Goal: Task Accomplishment & Management: Use online tool/utility

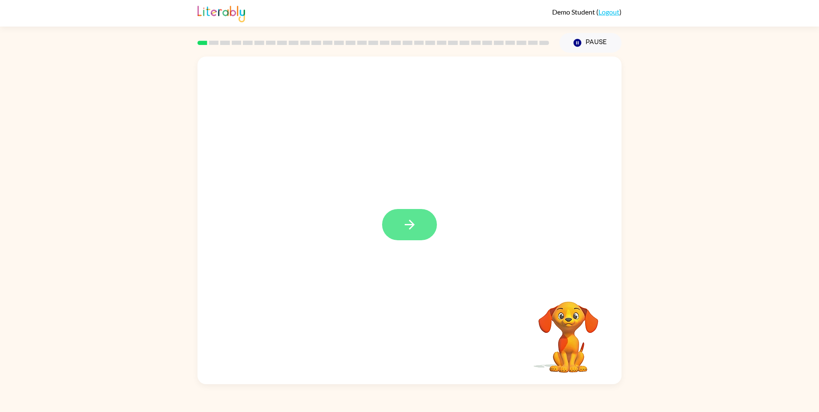
click at [414, 223] on icon "button" at bounding box center [409, 224] width 15 height 15
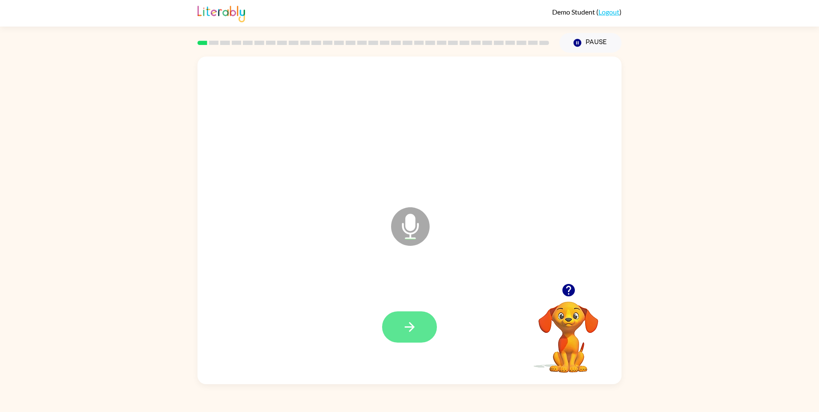
click at [410, 333] on icon "button" at bounding box center [409, 326] width 15 height 15
click at [418, 329] on button "button" at bounding box center [409, 326] width 55 height 31
click at [410, 328] on icon "button" at bounding box center [409, 326] width 15 height 15
click at [422, 325] on button "button" at bounding box center [409, 326] width 55 height 31
click at [422, 331] on button "button" at bounding box center [409, 326] width 55 height 31
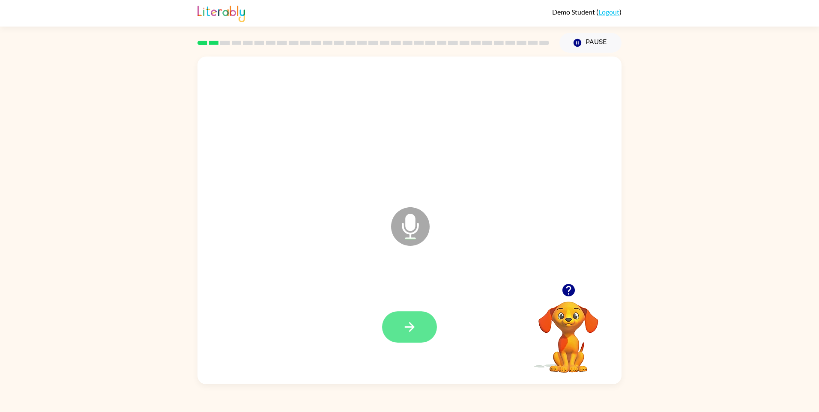
click at [420, 321] on button "button" at bounding box center [409, 326] width 55 height 31
drag, startPoint x: 426, startPoint y: 326, endPoint x: 465, endPoint y: 308, distance: 42.4
click at [426, 325] on button "button" at bounding box center [409, 326] width 55 height 31
drag, startPoint x: 419, startPoint y: 326, endPoint x: 425, endPoint y: 323, distance: 6.5
click at [419, 326] on button "button" at bounding box center [409, 326] width 55 height 31
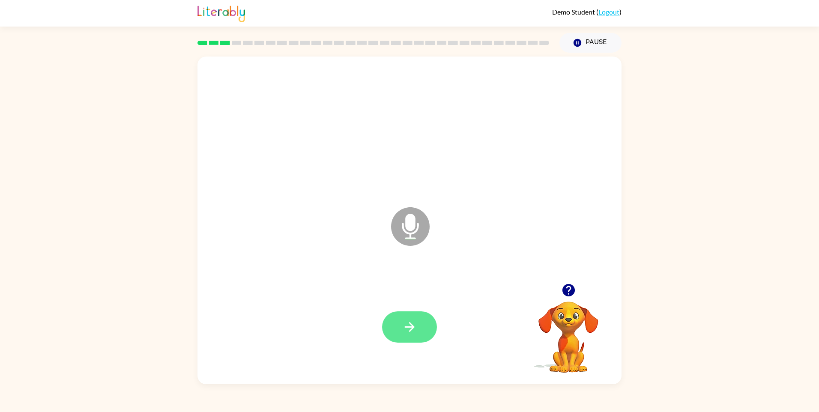
click at [427, 327] on button "button" at bounding box center [409, 326] width 55 height 31
click at [411, 332] on button "button" at bounding box center [409, 326] width 55 height 31
click at [411, 332] on icon "button" at bounding box center [409, 326] width 15 height 15
click at [427, 328] on button "button" at bounding box center [409, 326] width 55 height 31
click at [408, 326] on icon "button" at bounding box center [409, 327] width 10 height 10
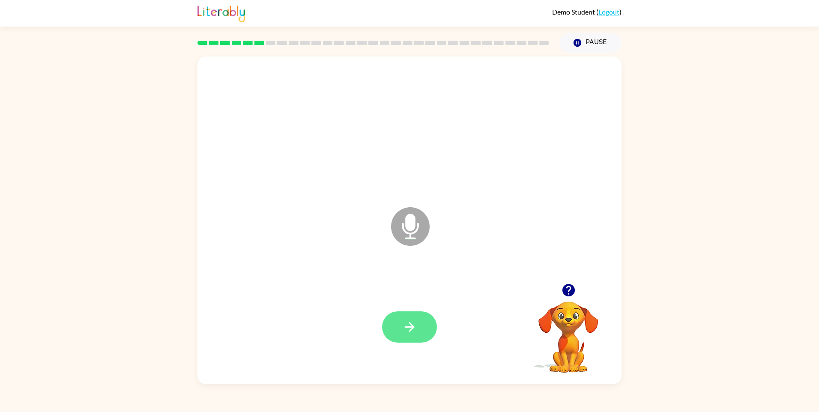
click at [417, 325] on icon "button" at bounding box center [409, 326] width 15 height 15
click at [404, 331] on icon "button" at bounding box center [409, 326] width 15 height 15
click at [403, 328] on icon "button" at bounding box center [409, 326] width 15 height 15
click at [406, 327] on icon "button" at bounding box center [409, 326] width 15 height 15
click at [424, 326] on button "button" at bounding box center [409, 326] width 55 height 31
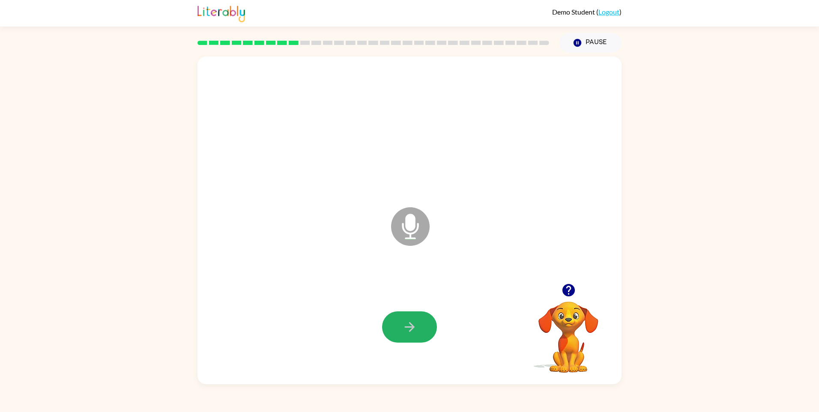
drag, startPoint x: 419, startPoint y: 319, endPoint x: 455, endPoint y: 292, distance: 45.0
click at [421, 316] on button "button" at bounding box center [409, 326] width 55 height 31
click at [594, 48] on button "Pause Pause" at bounding box center [590, 43] width 62 height 20
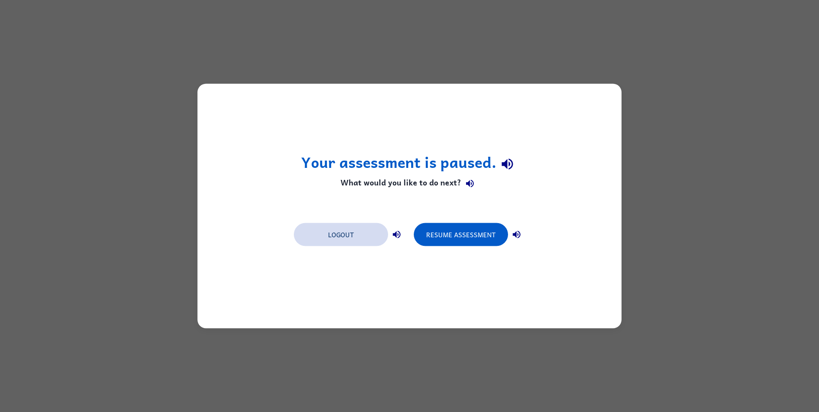
click at [343, 232] on button "Logout" at bounding box center [341, 234] width 94 height 23
